Goal: Transaction & Acquisition: Purchase product/service

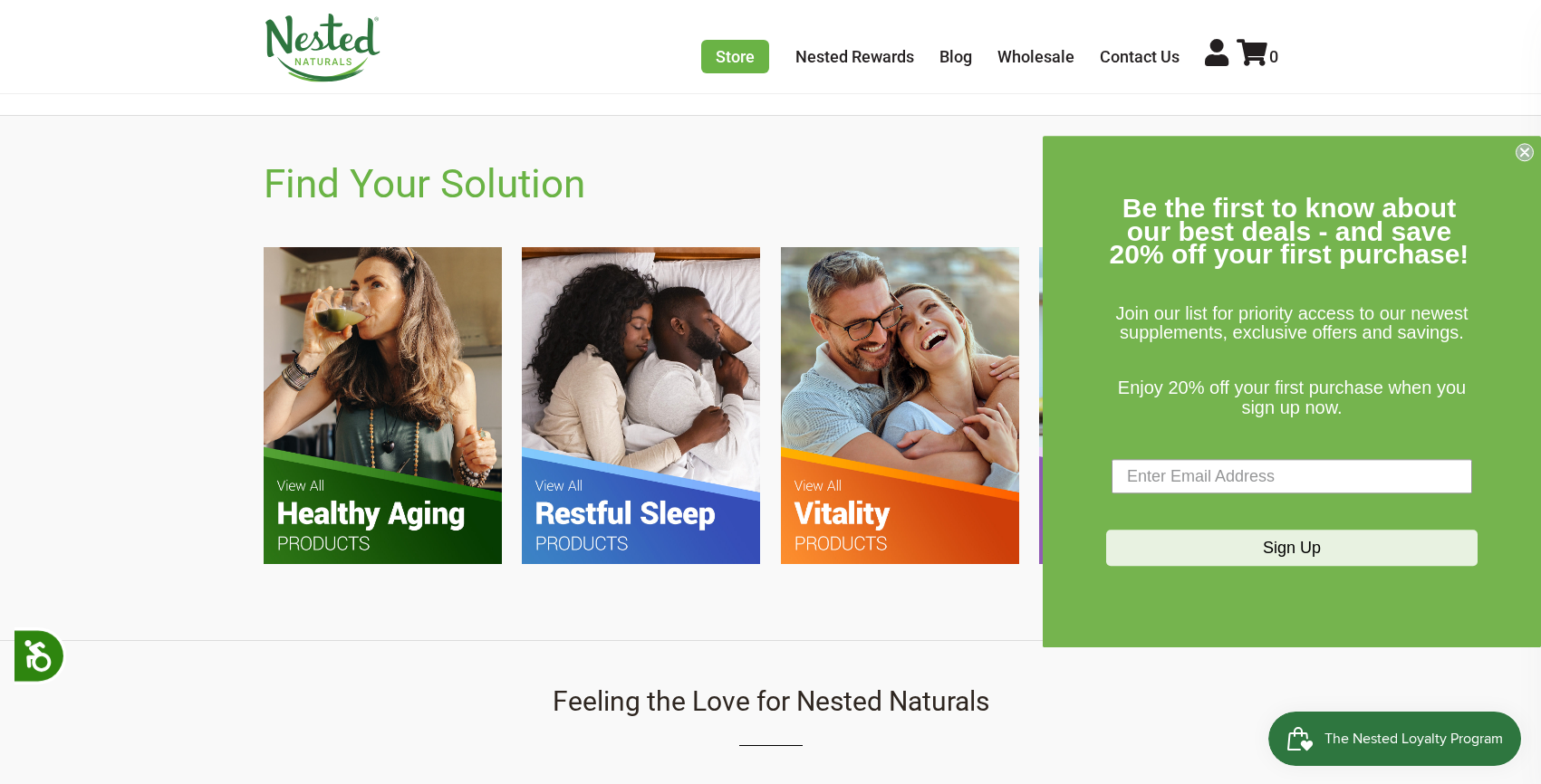
scroll to position [1442, 0]
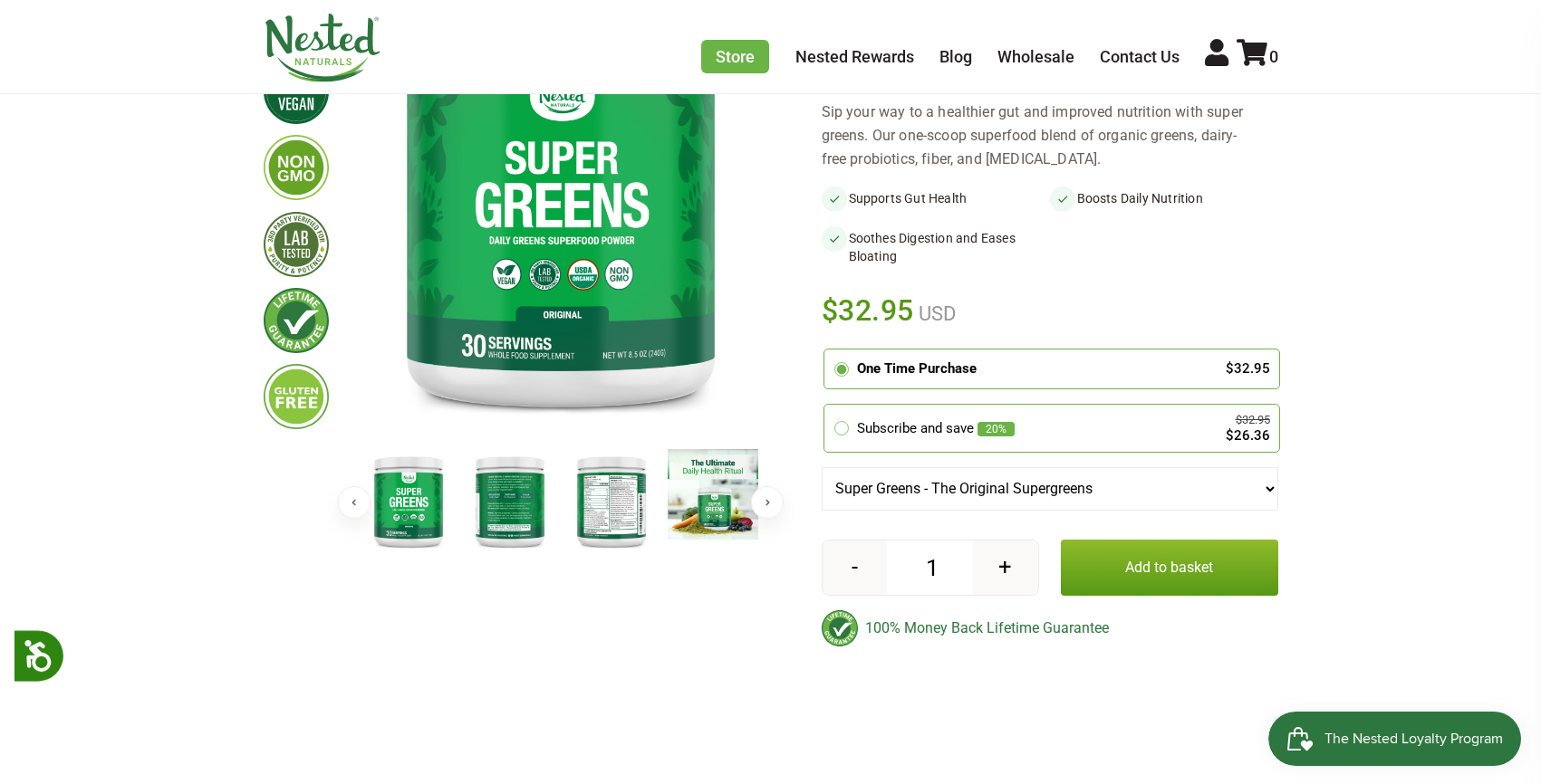
scroll to position [335, 0]
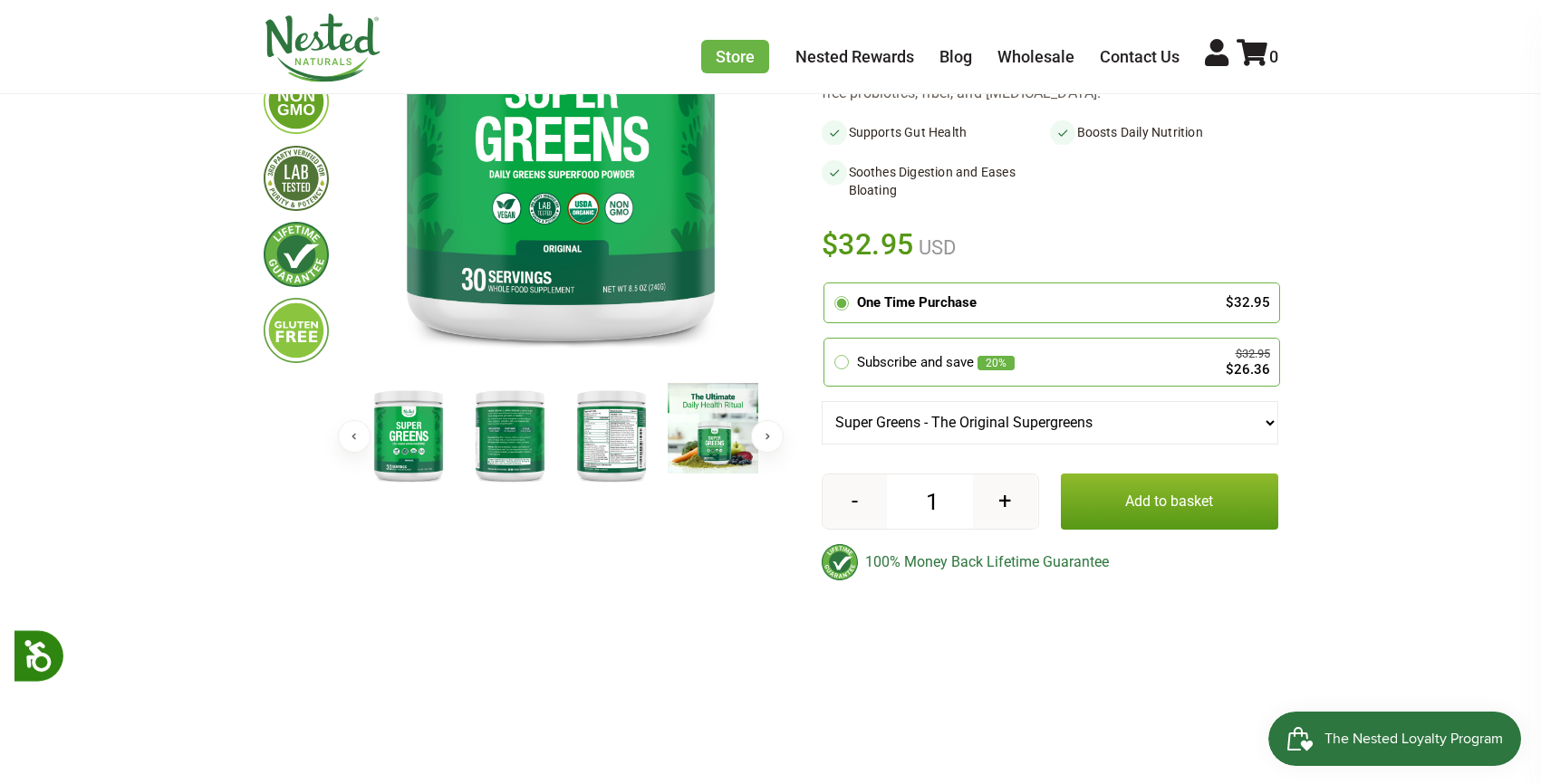
click at [1145, 488] on button "Add to basket" at bounding box center [1169, 501] width 217 height 56
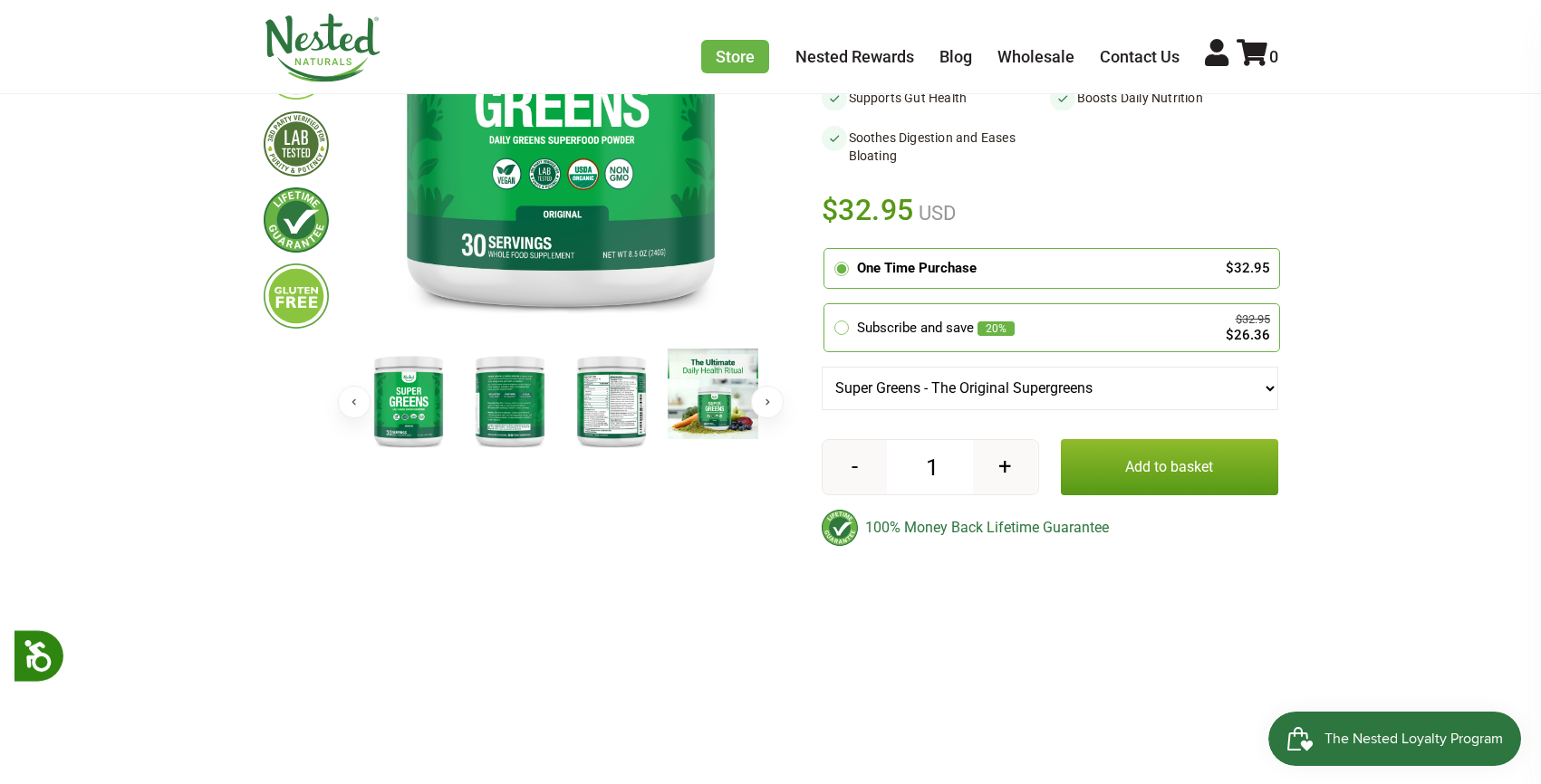
click at [1139, 465] on button "Add to basket" at bounding box center [1169, 467] width 217 height 56
